Goal: Information Seeking & Learning: Learn about a topic

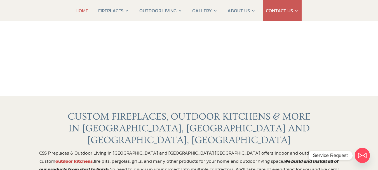
scroll to position [84, 0]
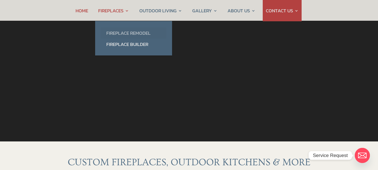
click at [124, 32] on link "Fireplace Remodel" at bounding box center [134, 32] width 66 height 11
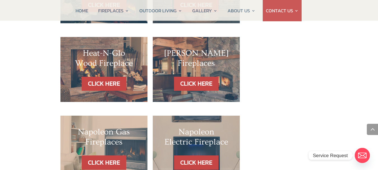
scroll to position [532, 0]
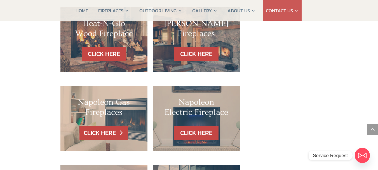
click at [109, 126] on link "CLICK HERE" at bounding box center [104, 133] width 49 height 14
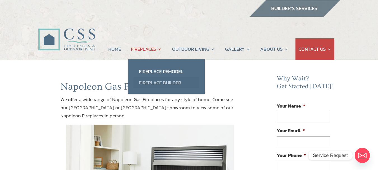
click at [156, 82] on link "Fireplace Builder" at bounding box center [167, 82] width 66 height 11
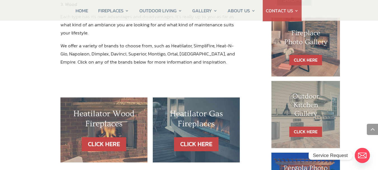
scroll to position [280, 0]
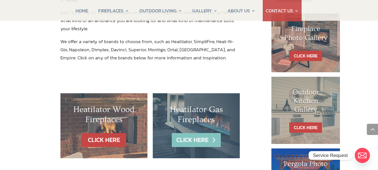
click at [193, 134] on link "CLICK HERE" at bounding box center [196, 140] width 49 height 14
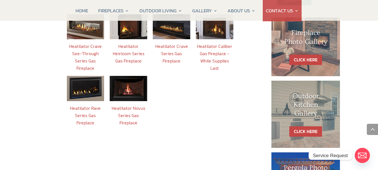
scroll to position [224, 0]
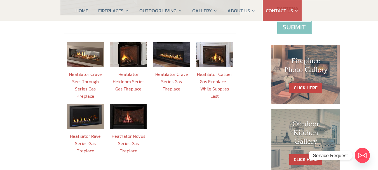
click at [171, 71] on link "Heatilator Crave Series Gas Fireplace" at bounding box center [171, 81] width 33 height 21
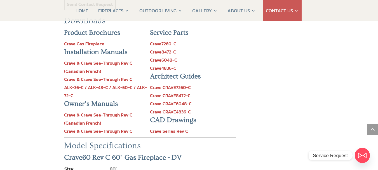
scroll to position [644, 0]
click at [81, 76] on link "Crave & Crave See-Through Rev C" at bounding box center [98, 79] width 68 height 7
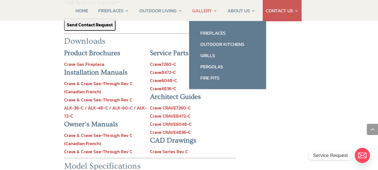
scroll to position [616, 0]
